Goal: Check status: Check status

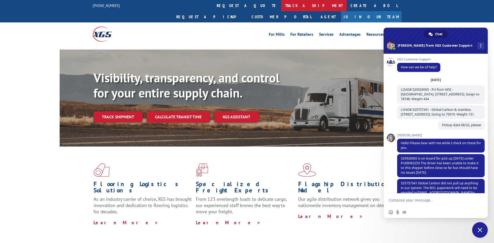
scroll to position [2084, 0]
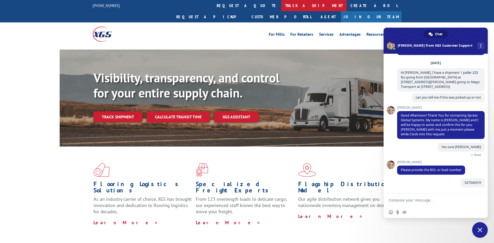
click at [281, 6] on link "track a shipment" at bounding box center [313, 5] width 65 height 11
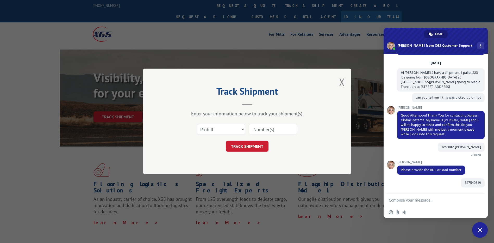
click at [283, 133] on input at bounding box center [273, 129] width 48 height 11
paste input "17603632"
type input "17603632"
click at [242, 149] on button "TRACK SHIPMENT" at bounding box center [247, 146] width 43 height 11
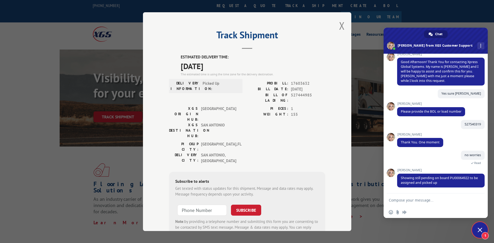
scroll to position [2137, 0]
type textarea "okay, when is it"
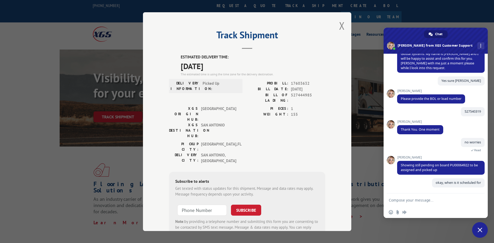
scroll to position [2150, 0]
type textarea "and may I know"
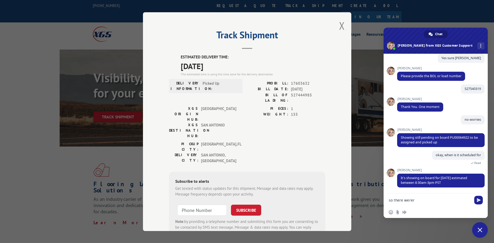
scroll to position [2172, 0]
type textarea "so there were no attmepts for pickup right?"
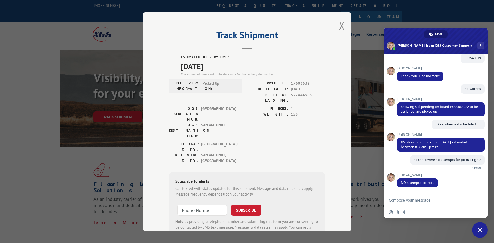
scroll to position [2203, 0]
type textarea "thank you [PERSON_NAME]"
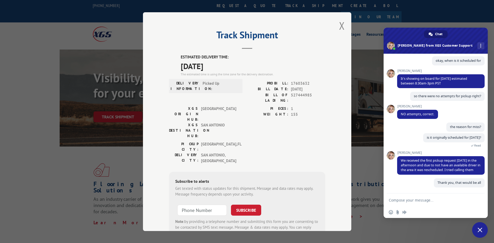
scroll to position [2271, 0]
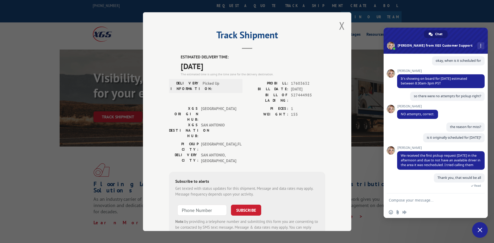
type textarea "have a niced day"
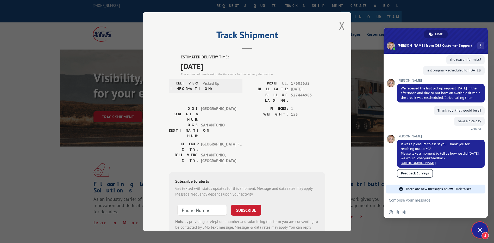
scroll to position [2334, 0]
